Goal: Obtain resource: Obtain resource

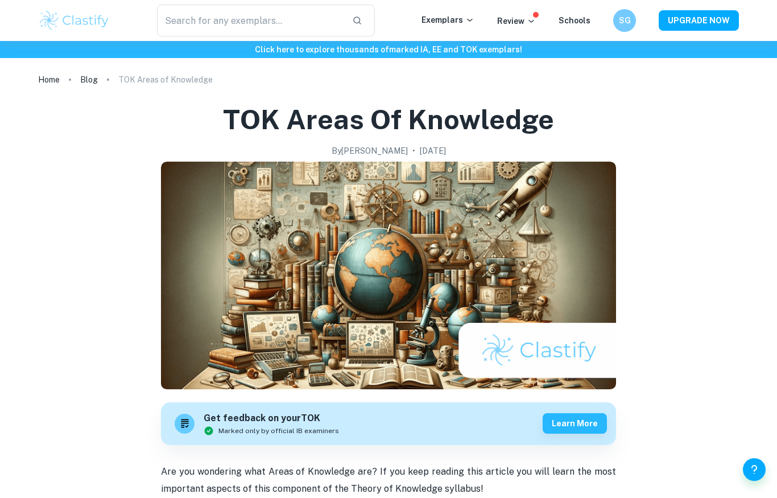
scroll to position [13, 0]
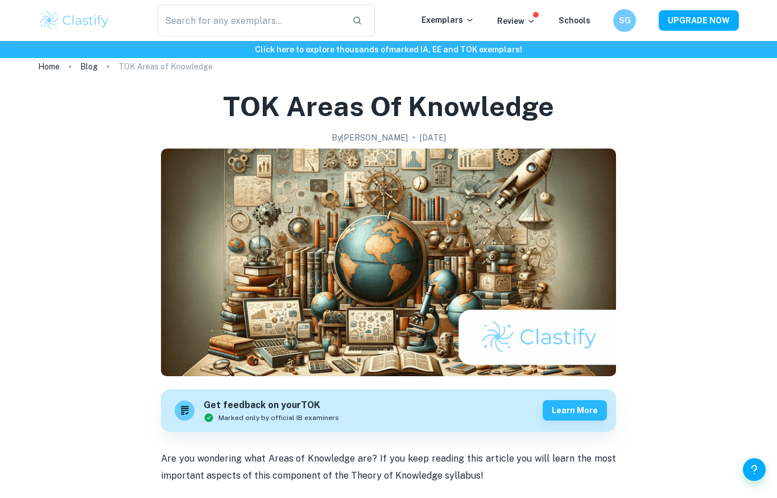
click at [83, 23] on img at bounding box center [74, 20] width 72 height 23
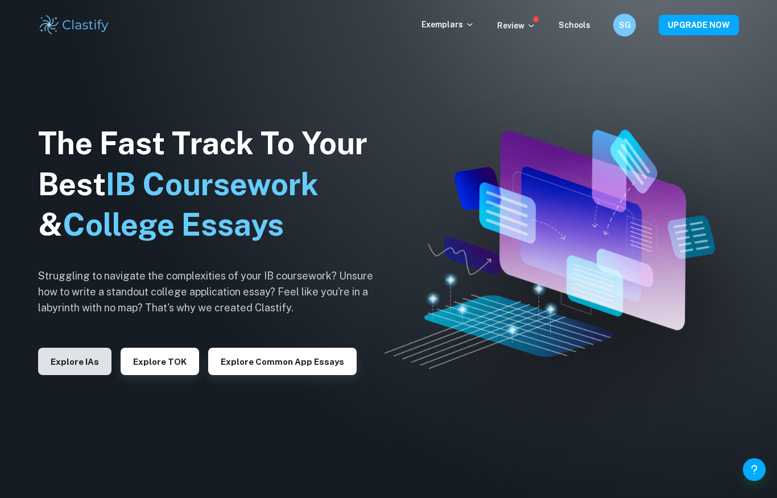
click at [97, 361] on button "Explore IAs" at bounding box center [74, 361] width 73 height 27
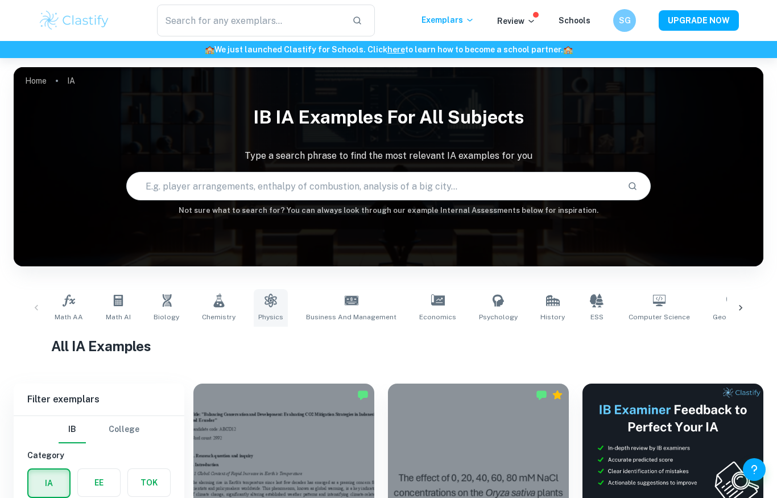
click at [275, 300] on link "Physics" at bounding box center [271, 308] width 34 height 38
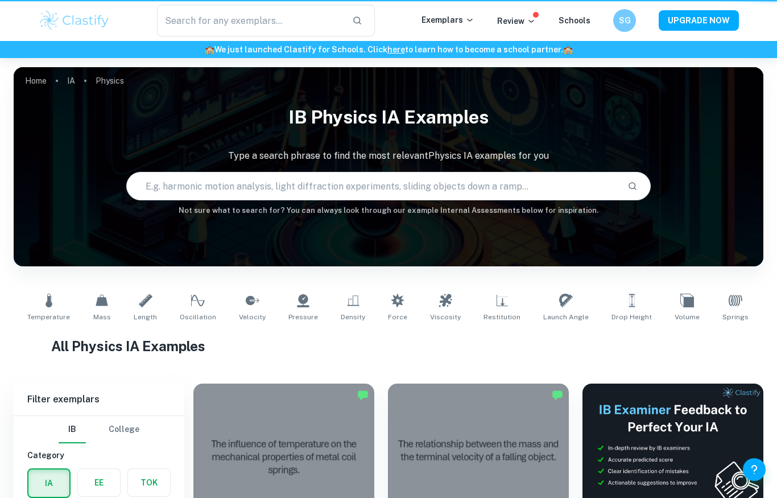
type input "Physics"
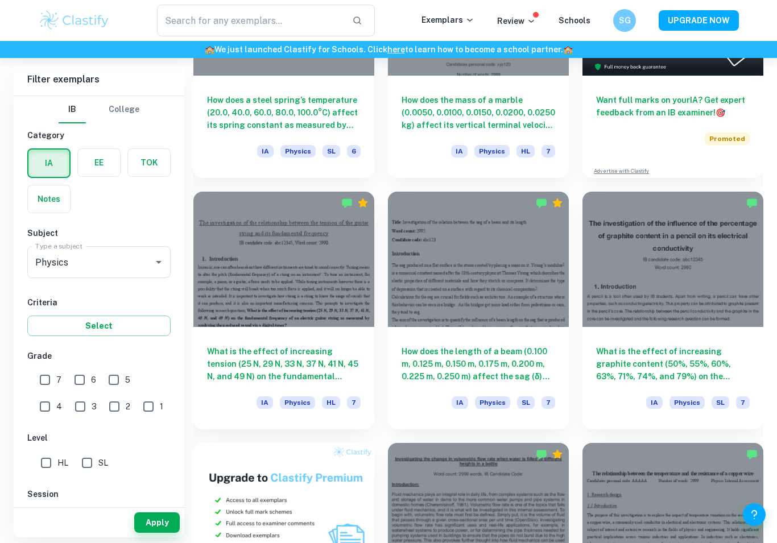
scroll to position [483, 0]
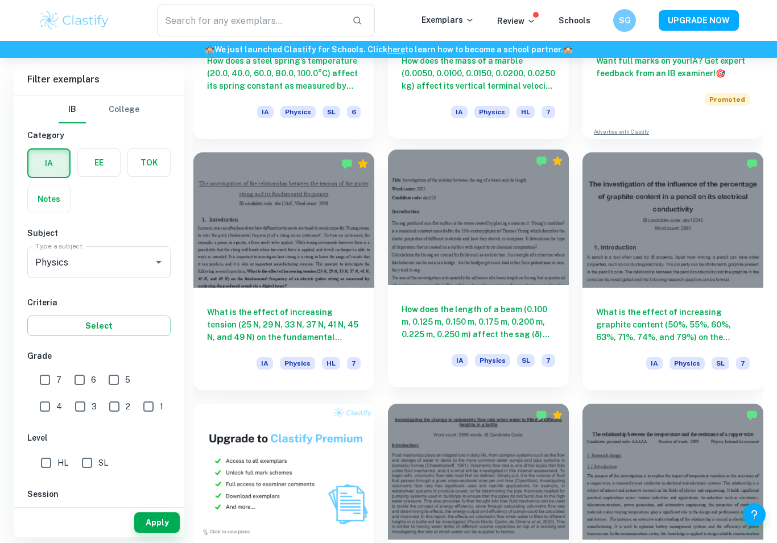
click at [458, 348] on div "How does the length of a beam (0.100 m, 0.125 m, 0.150 m, 0.175 m, 0.200 m, 0.2…" at bounding box center [478, 336] width 181 height 102
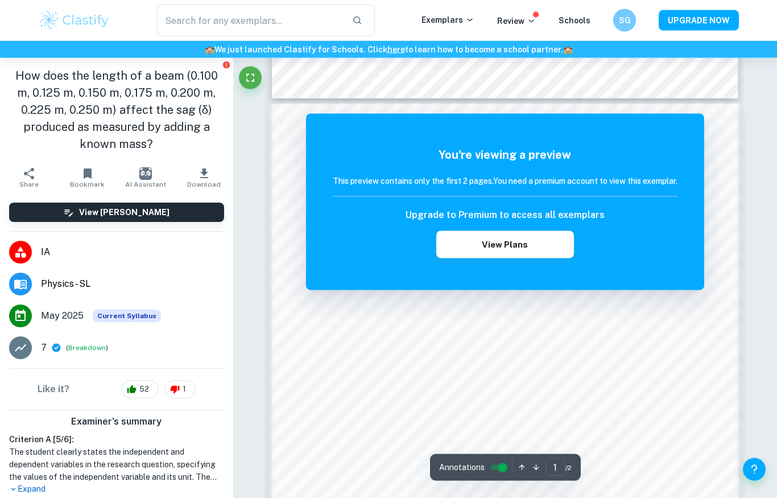
scroll to position [521, 0]
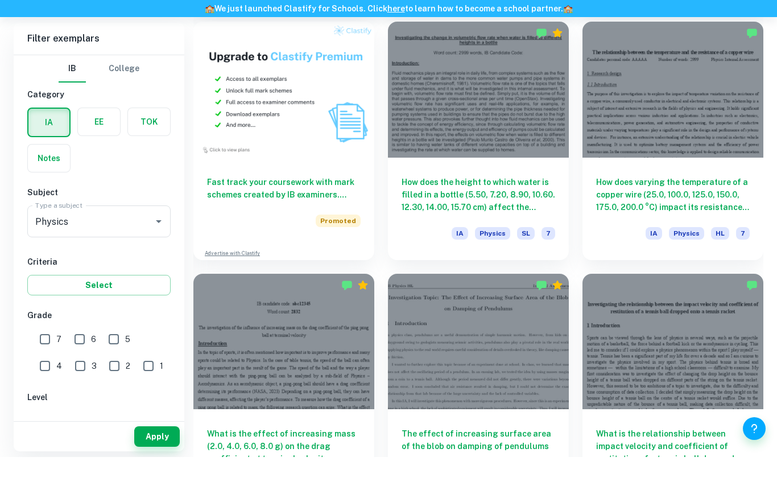
scroll to position [865, 0]
